Goal: Information Seeking & Learning: Learn about a topic

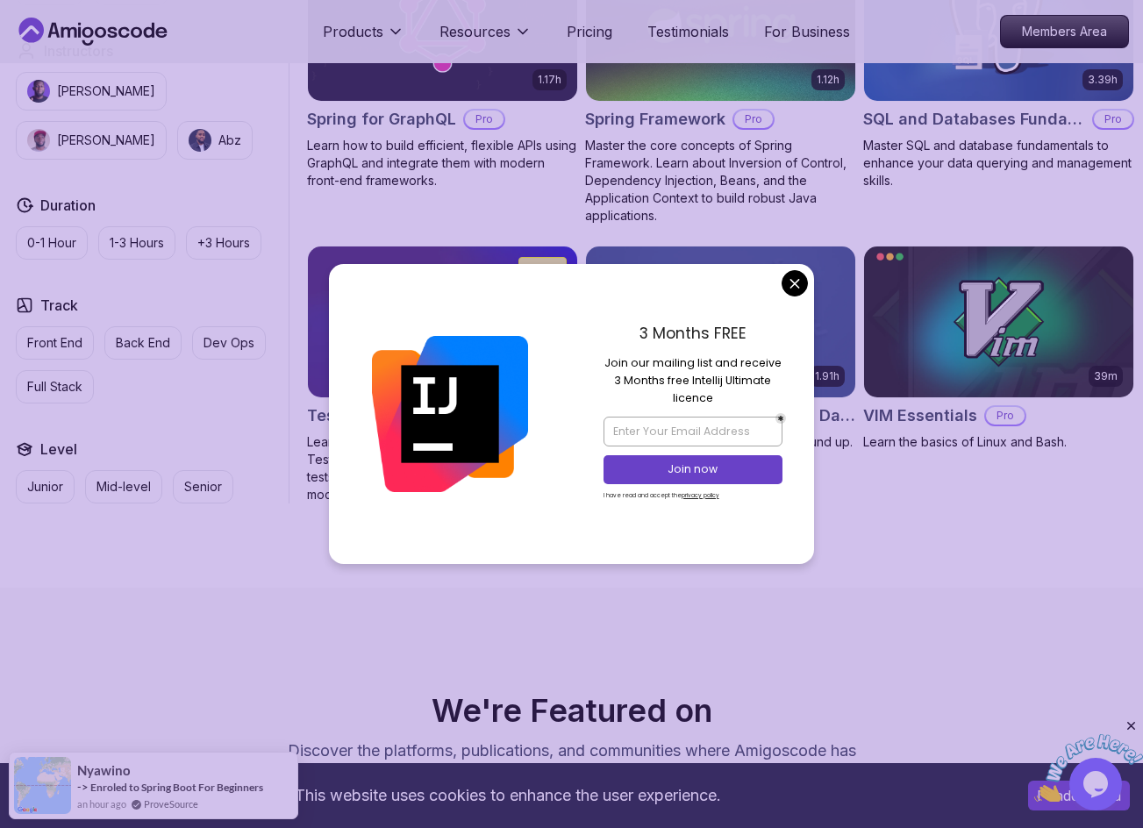
scroll to position [4298, 0]
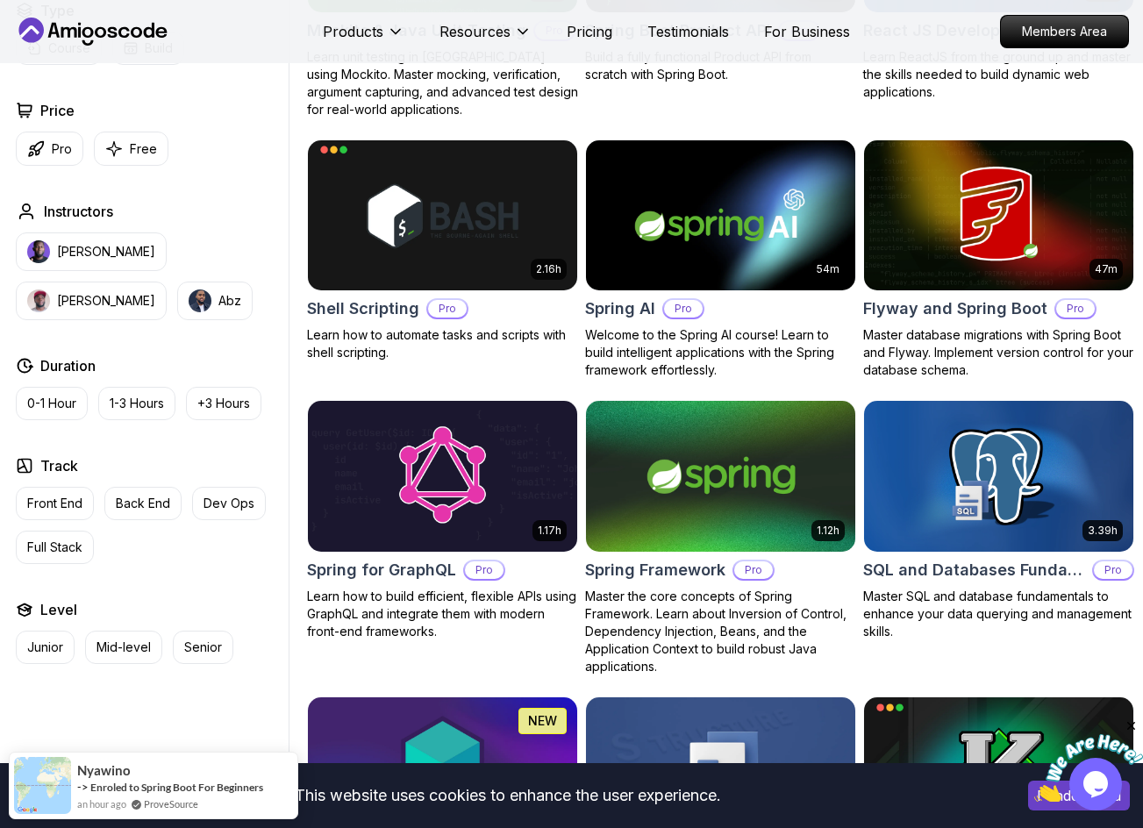
scroll to position [3860, 0]
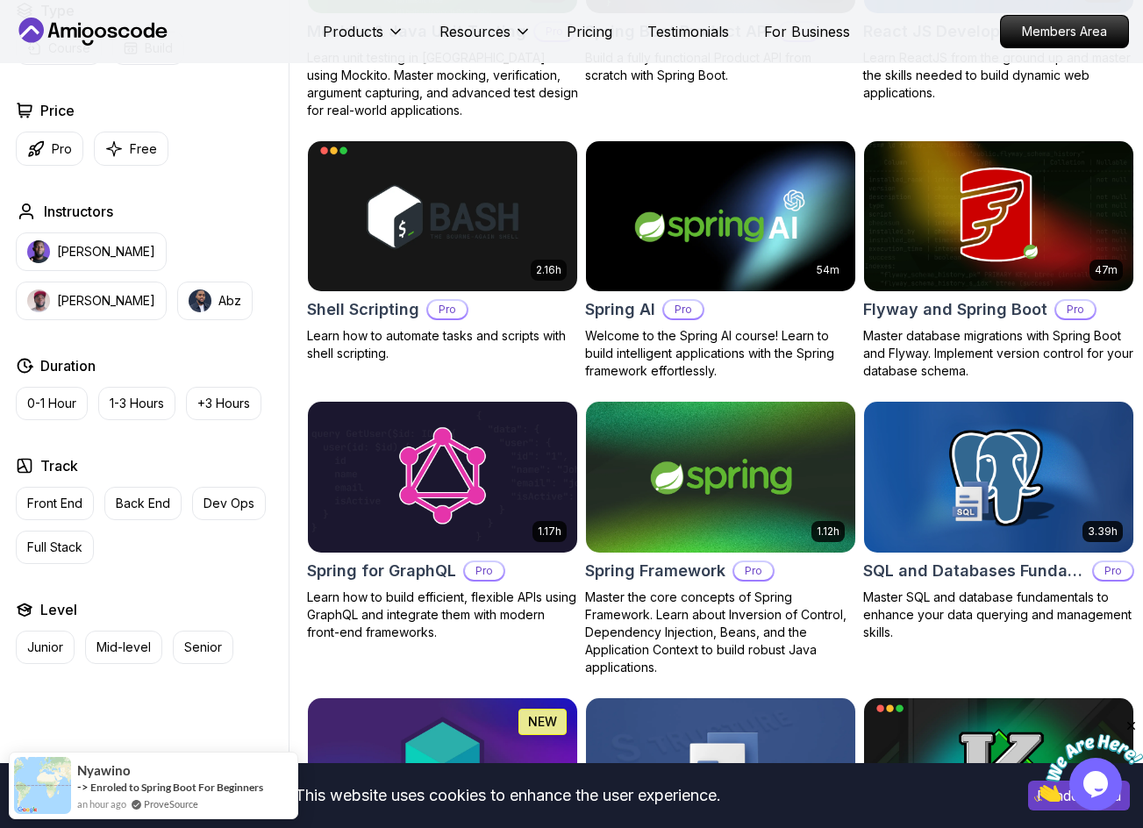
click at [1097, 784] on img at bounding box center [1088, 768] width 109 height 69
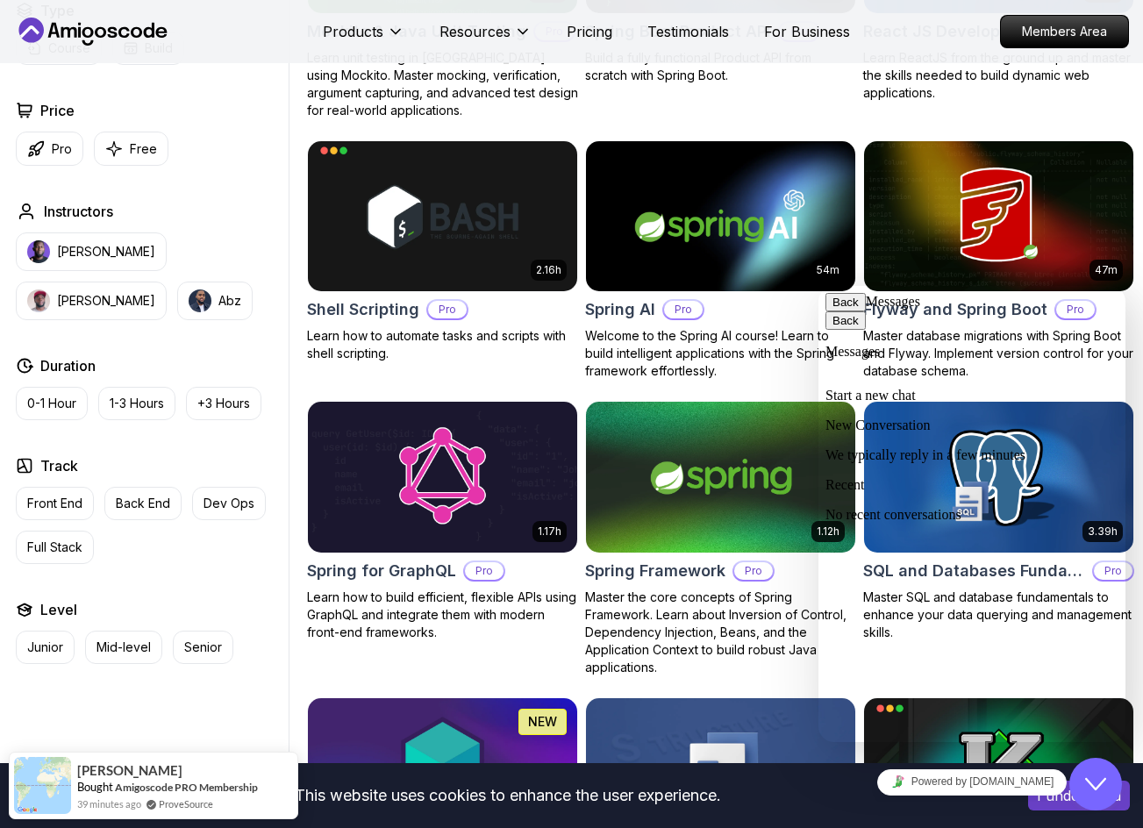
click at [818, 286] on textarea at bounding box center [818, 286] width 0 height 0
click at [852, 310] on button "Back" at bounding box center [845, 302] width 40 height 18
click at [1116, 773] on button "Close Chat This icon closes the chat window." at bounding box center [1095, 784] width 53 height 53
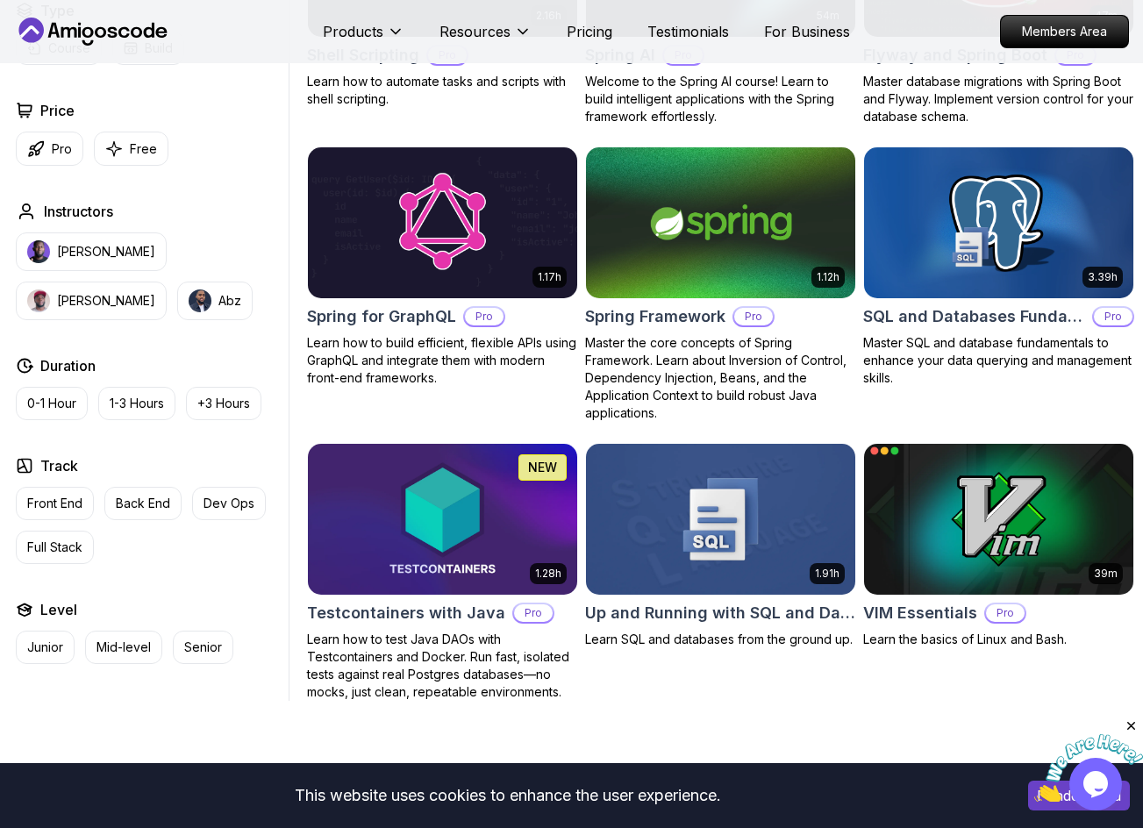
scroll to position [4123, 0]
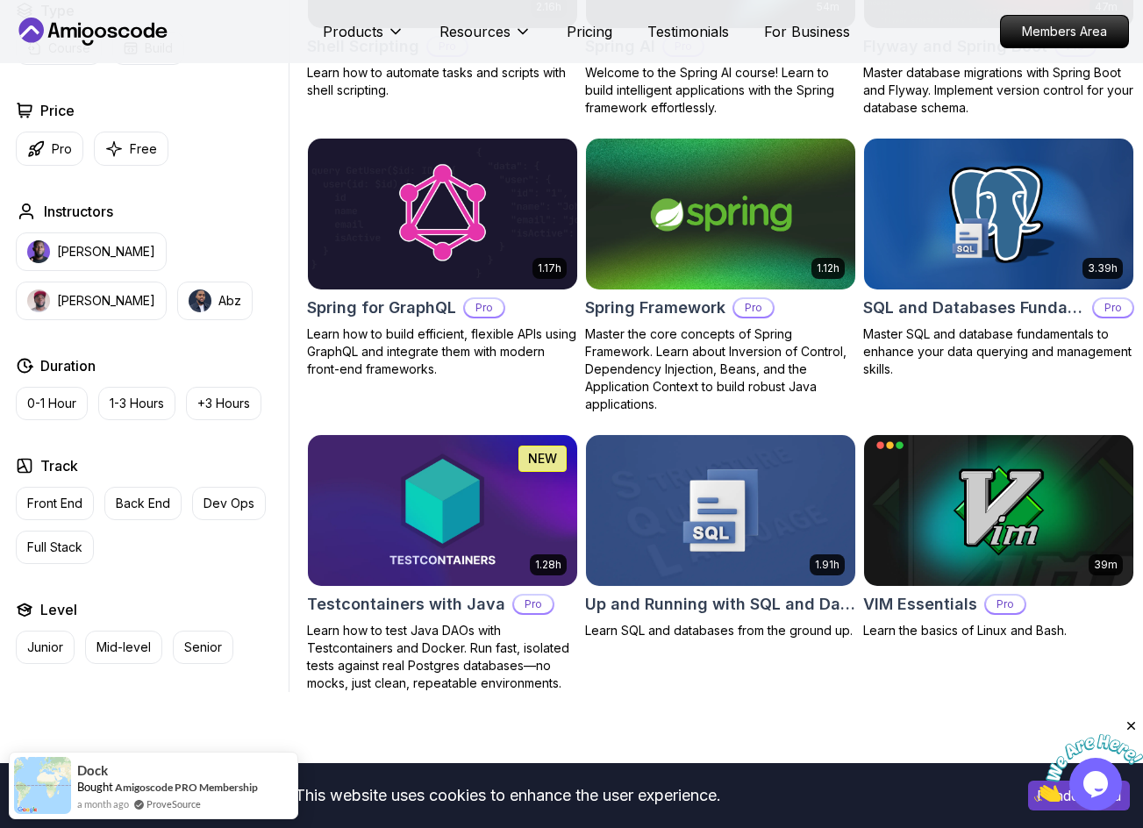
click at [1131, 723] on icon "Close" at bounding box center [1132, 726] width 16 height 16
click at [1085, 776] on icon "Opens Chat This icon Opens the chat window." at bounding box center [1096, 784] width 28 height 28
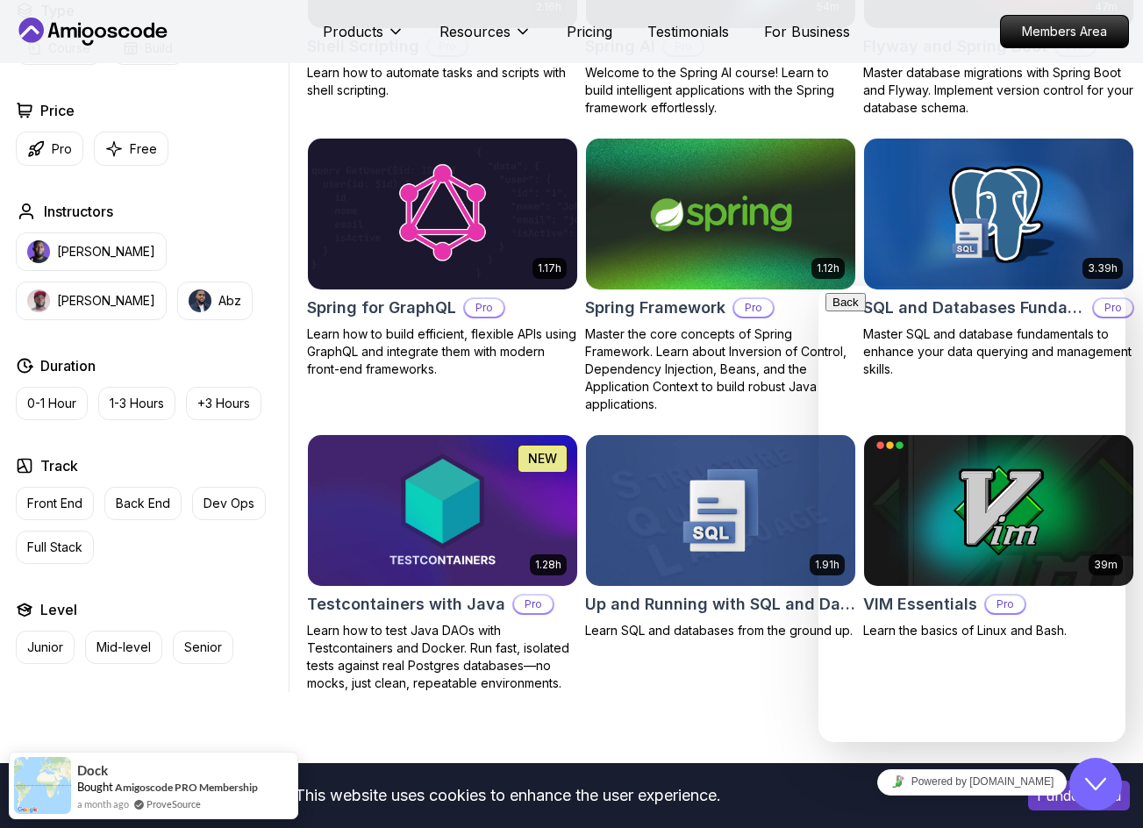
click at [953, 429] on div "New Conversation We typically reply in a few minutes" at bounding box center [971, 441] width 293 height 46
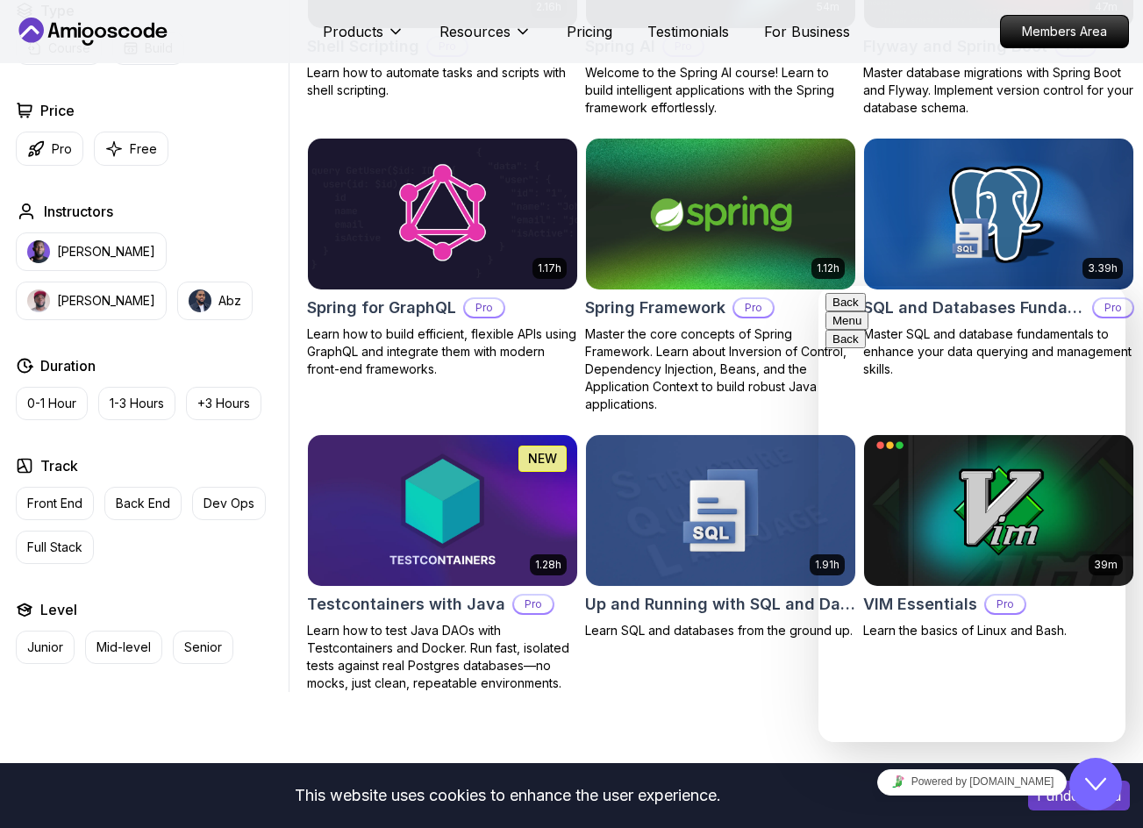
click at [868, 311] on button "Menu" at bounding box center [846, 320] width 43 height 18
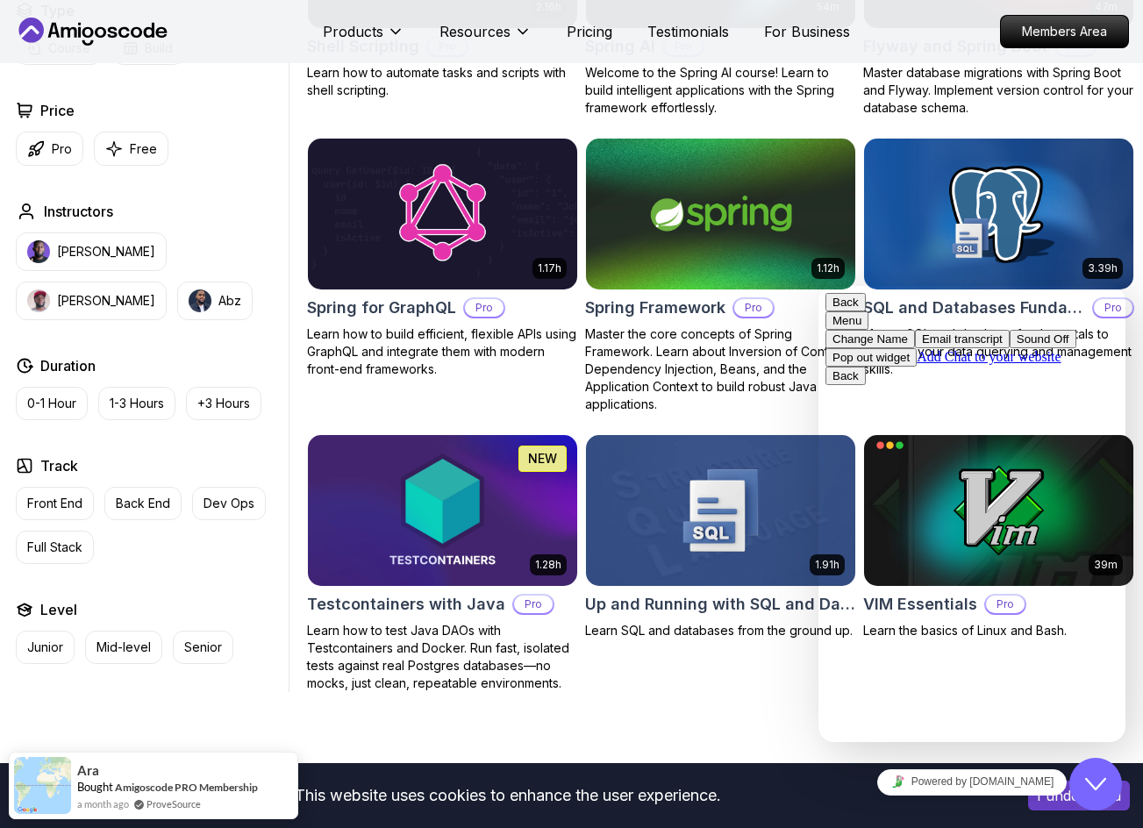
click at [1016, 348] on button "Sound Off" at bounding box center [1043, 339] width 67 height 18
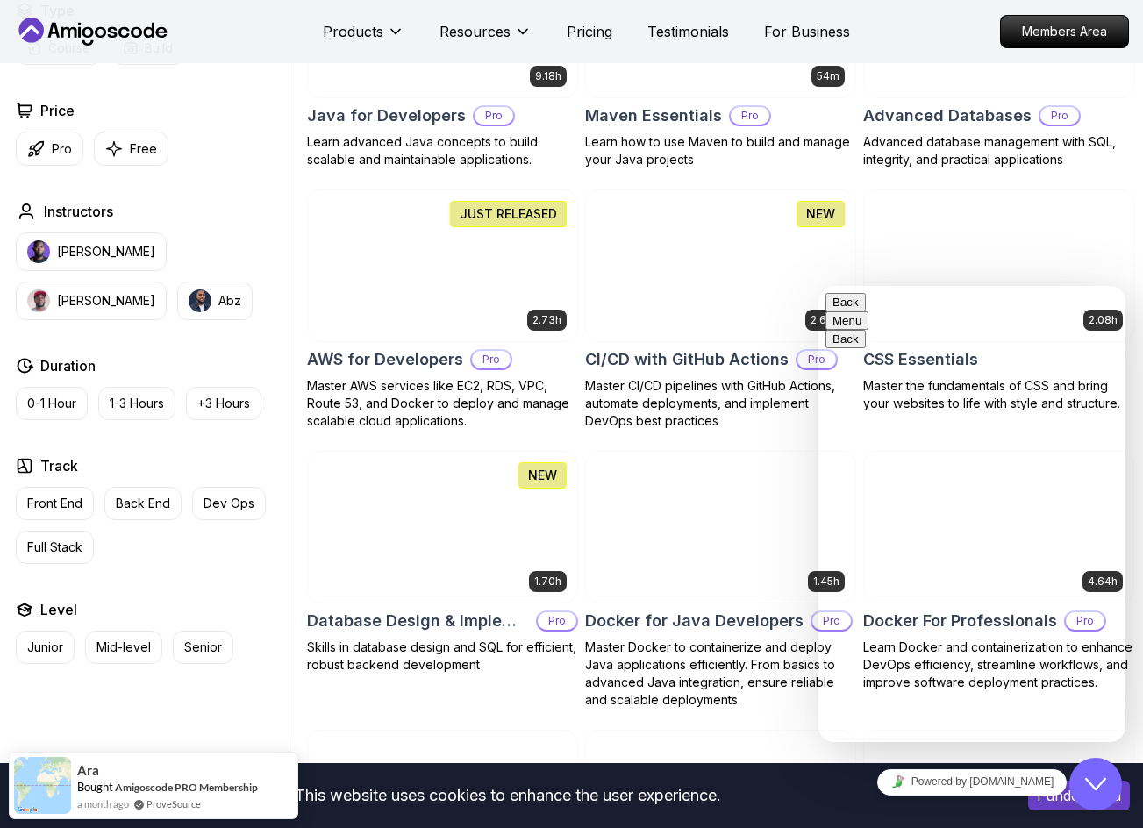
scroll to position [1118, 0]
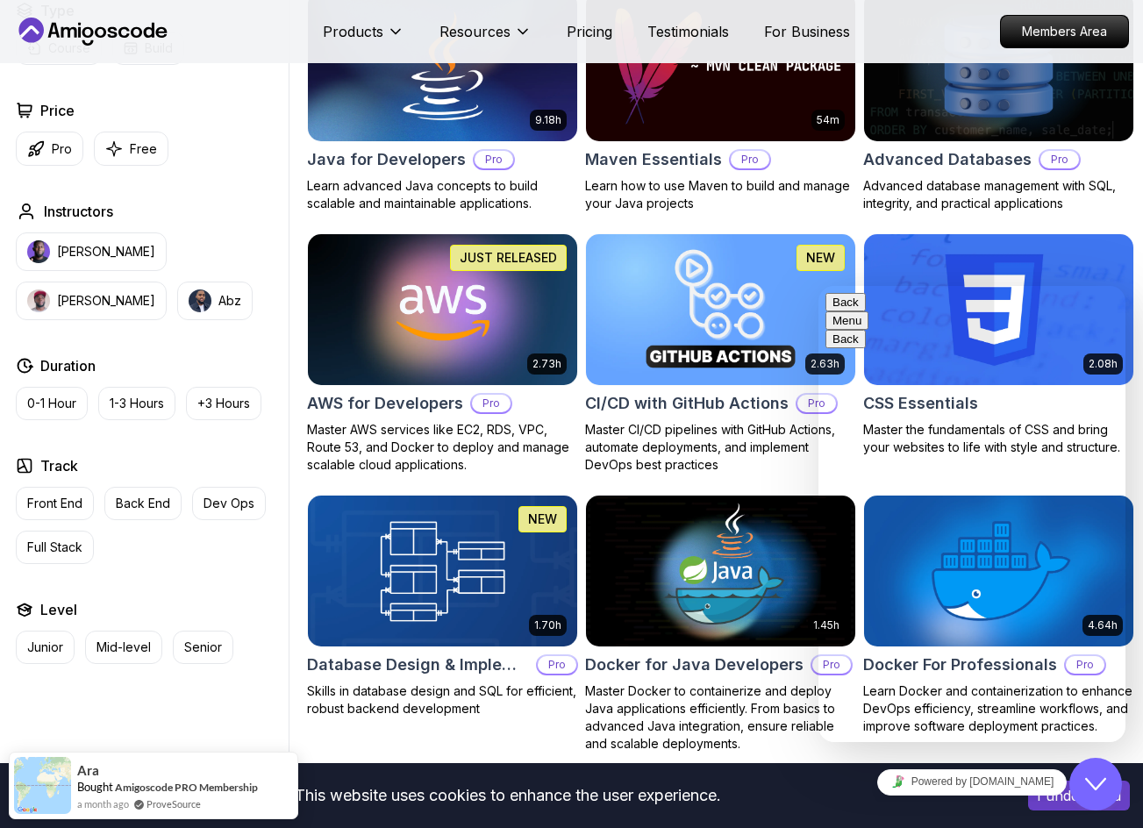
click at [1082, 778] on div "Close Chat This icon closes the chat window." at bounding box center [1095, 784] width 53 height 21
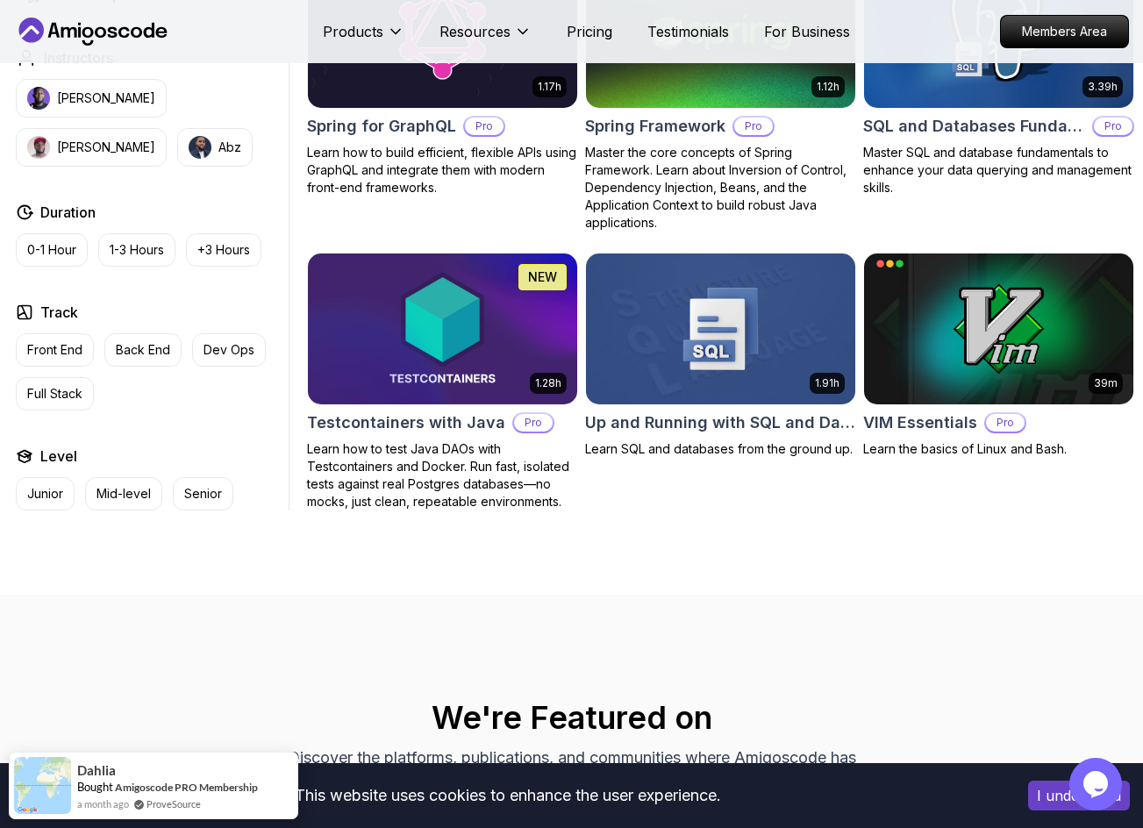
scroll to position [0, 0]
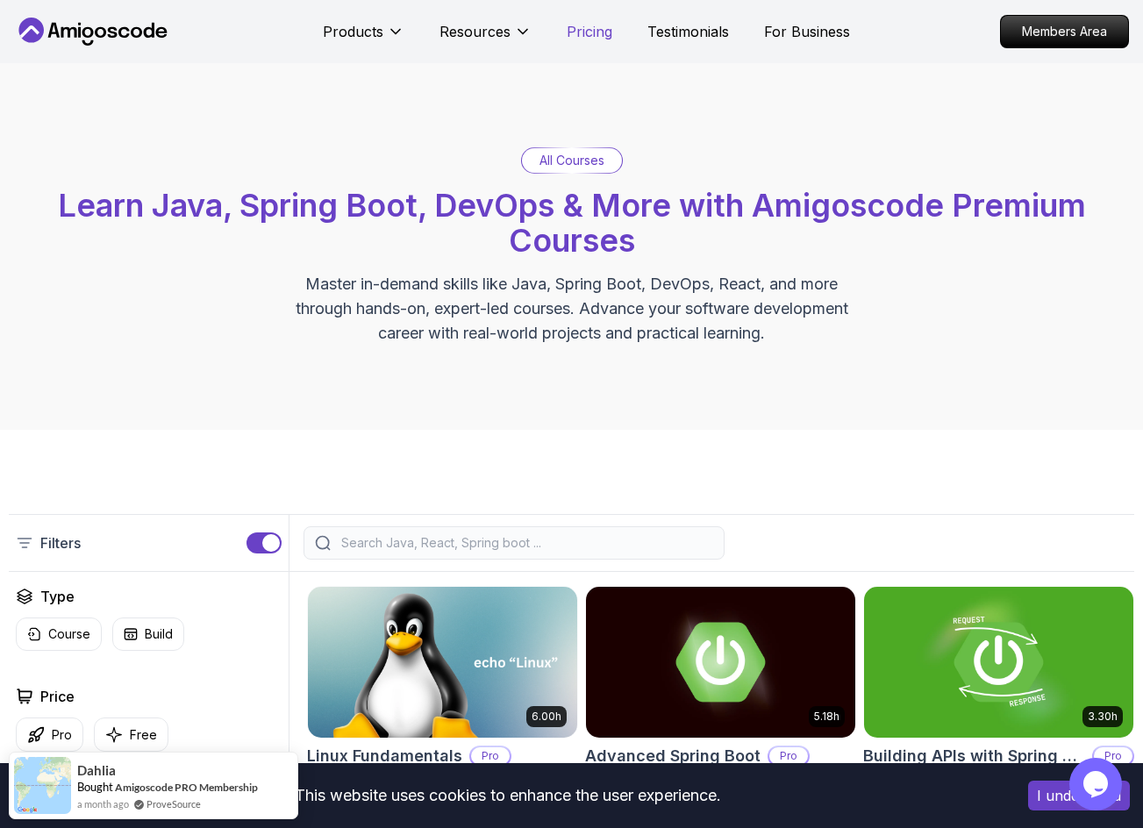
click at [595, 33] on p "Pricing" at bounding box center [590, 31] width 46 height 21
